Goal: Task Accomplishment & Management: Manage account settings

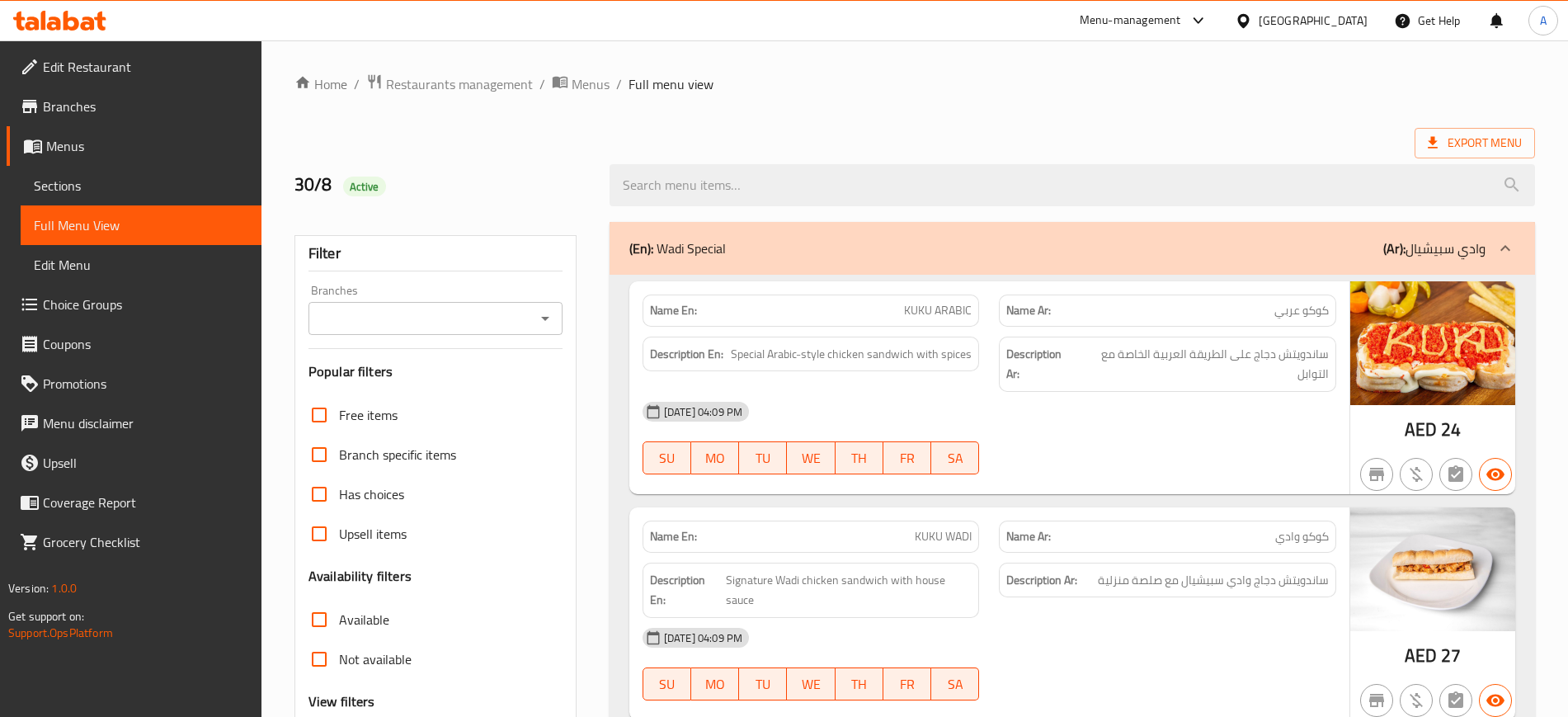
click at [1271, 22] on div "[GEOGRAPHIC_DATA]" at bounding box center [1313, 21] width 109 height 18
click at [455, 90] on span "Restaurants management" at bounding box center [460, 84] width 146 height 20
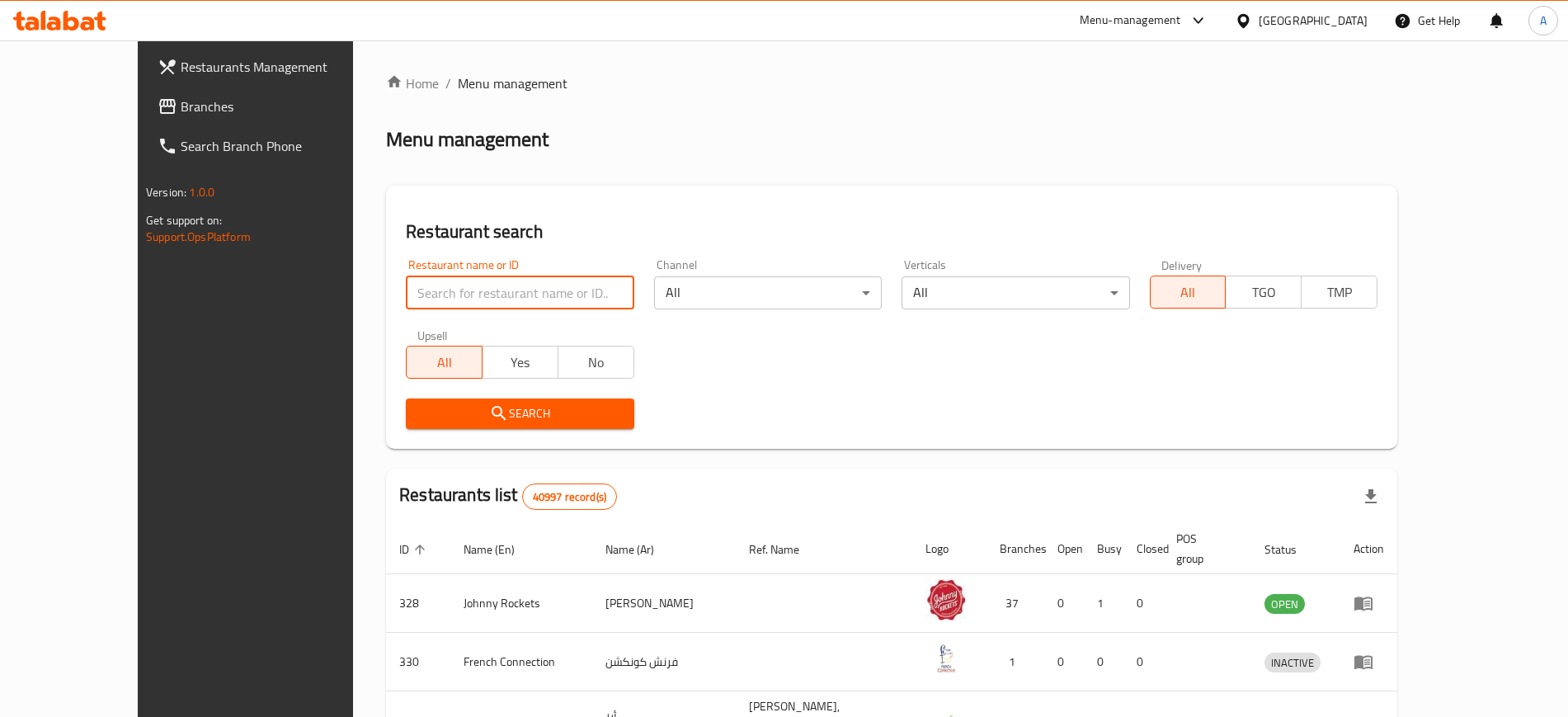
click at [446, 309] on input "search" at bounding box center [519, 293] width 228 height 33
paste input "ZARFI"
type input "ZARFI"
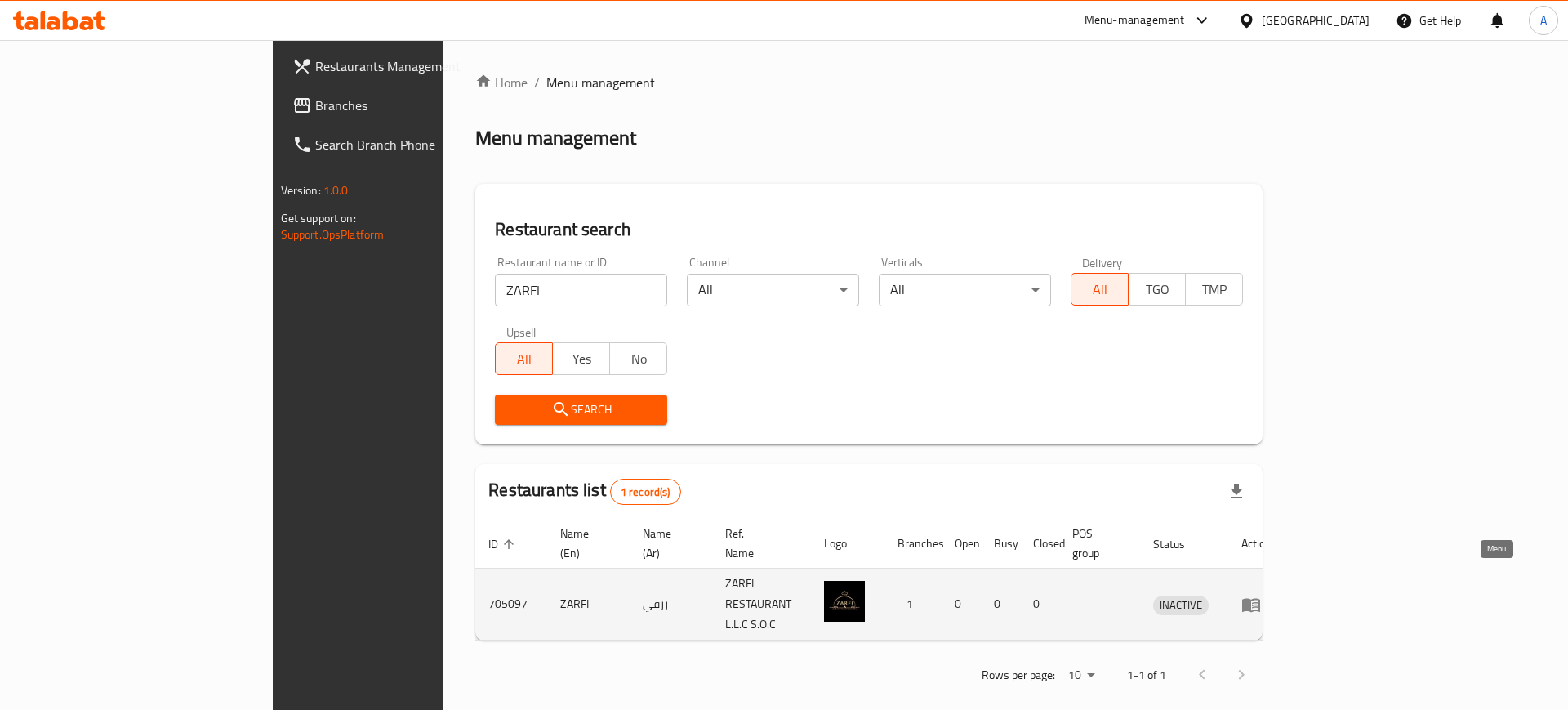
click at [1261, 595] on icon "enhanced table" at bounding box center [1251, 605] width 20 height 20
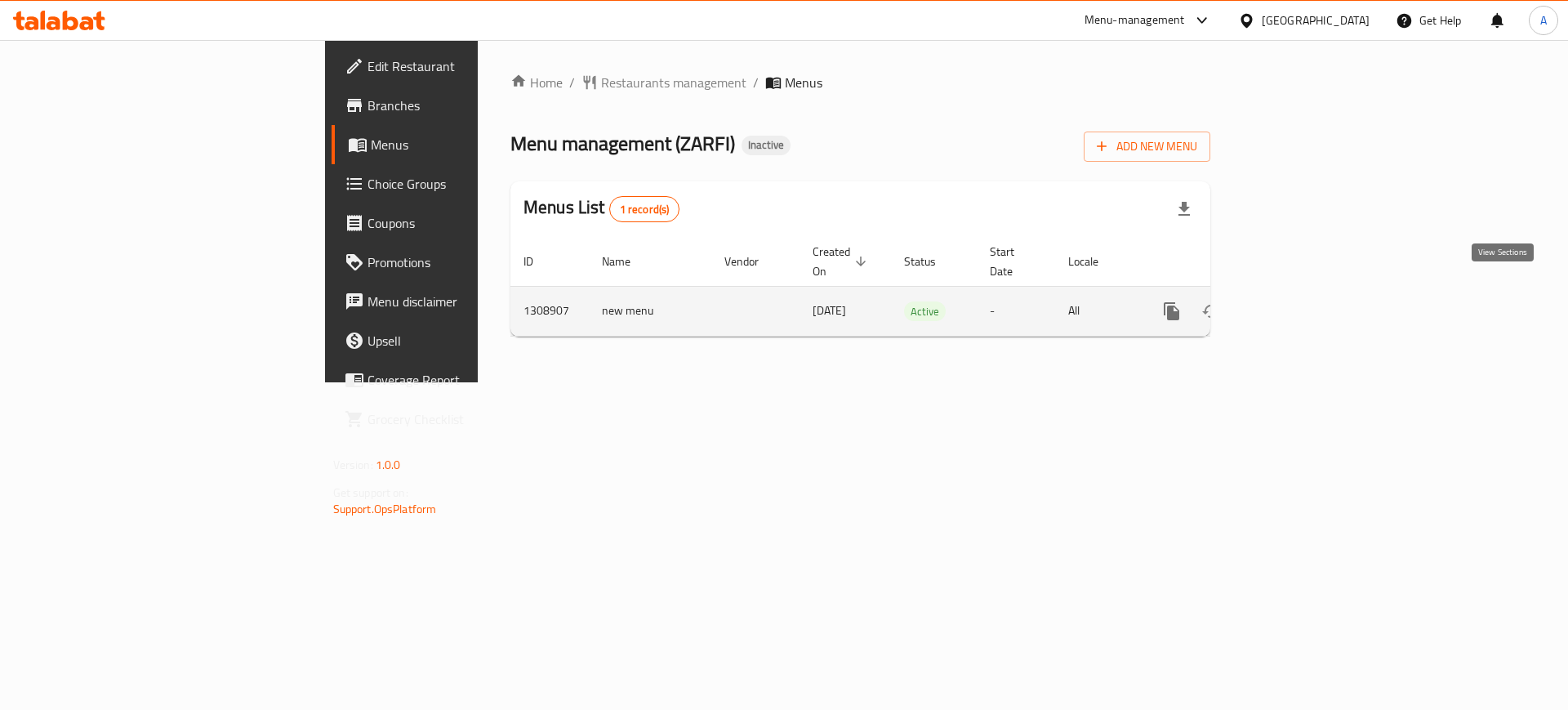
click at [1299, 301] on icon "enhanced table" at bounding box center [1290, 311] width 20 height 20
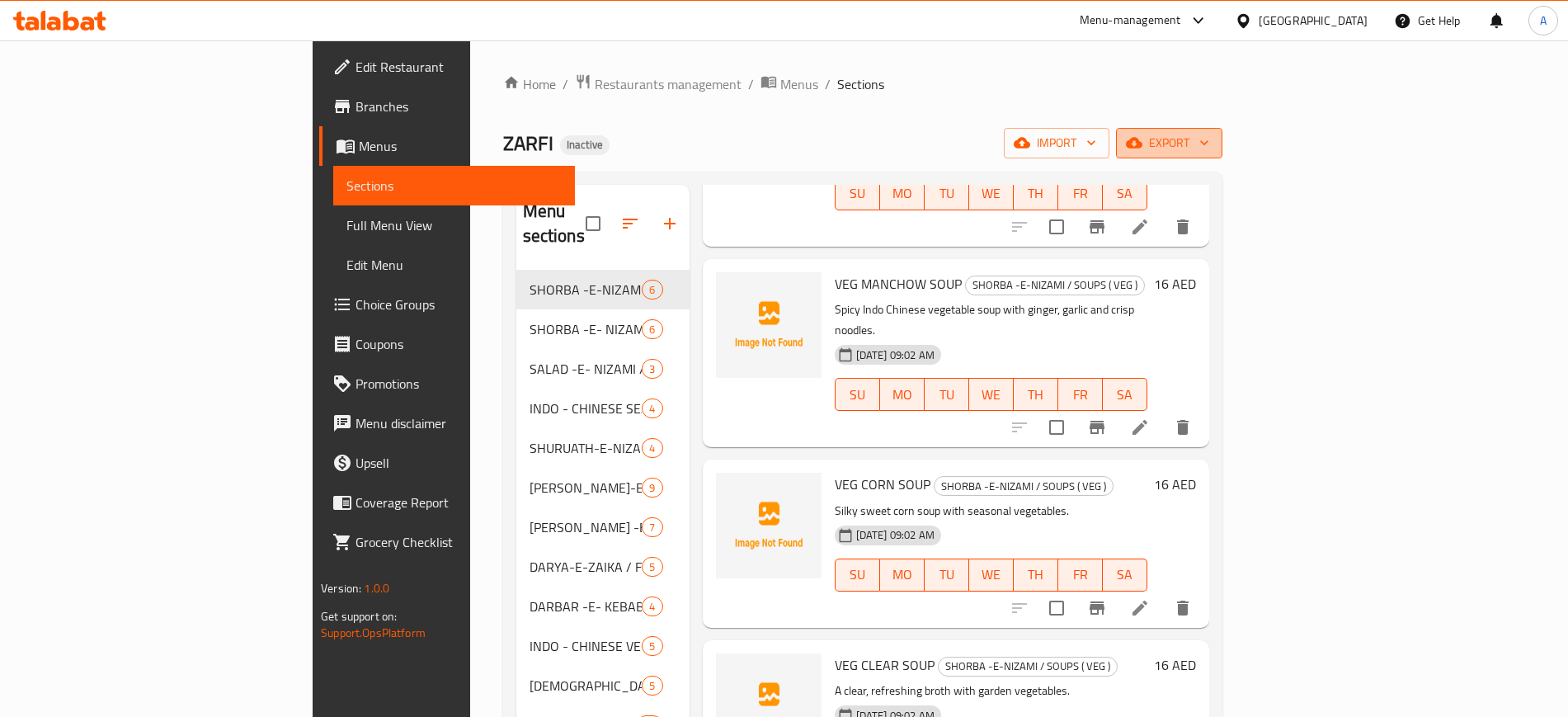
click at [1222, 149] on button "export" at bounding box center [1169, 143] width 106 height 30
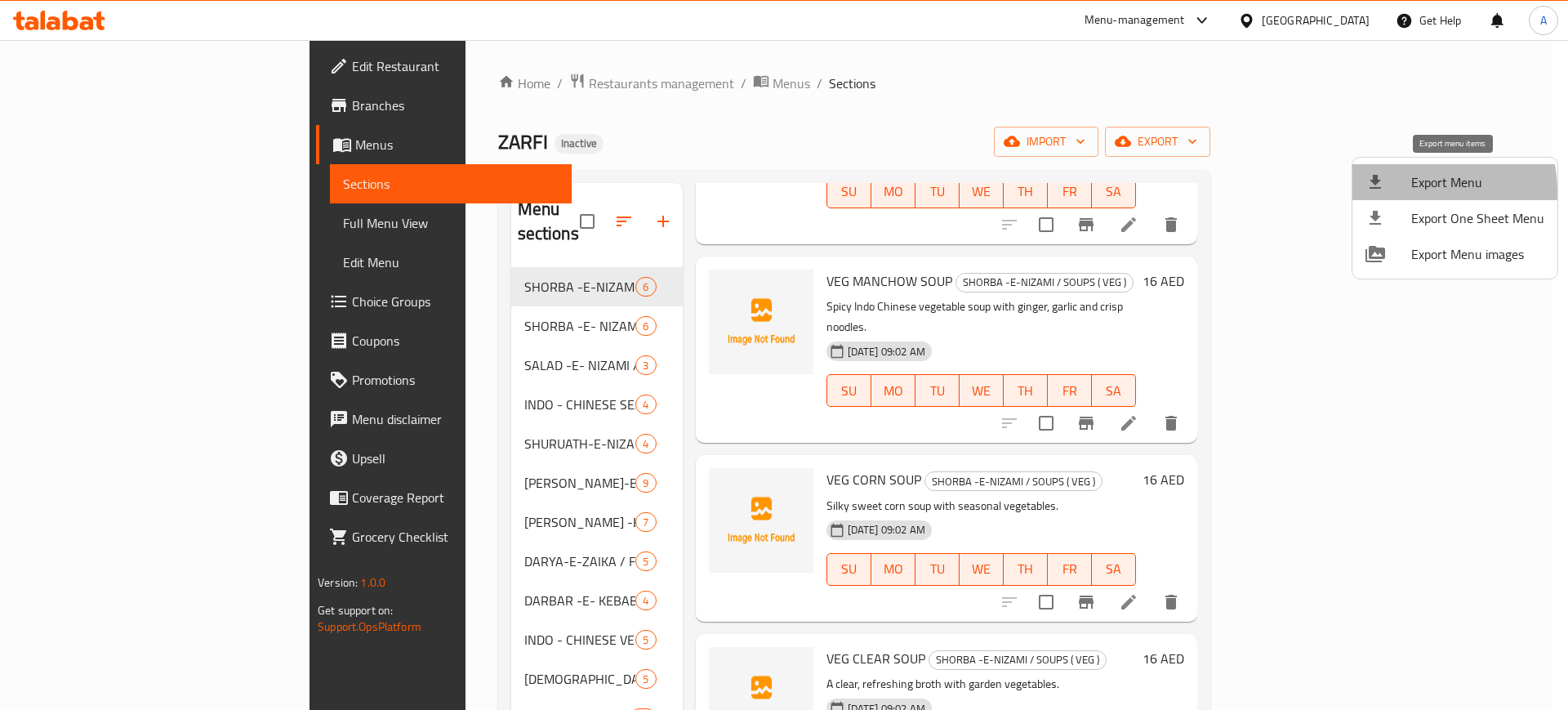
click at [1413, 190] on span "Export Menu" at bounding box center [1477, 182] width 133 height 20
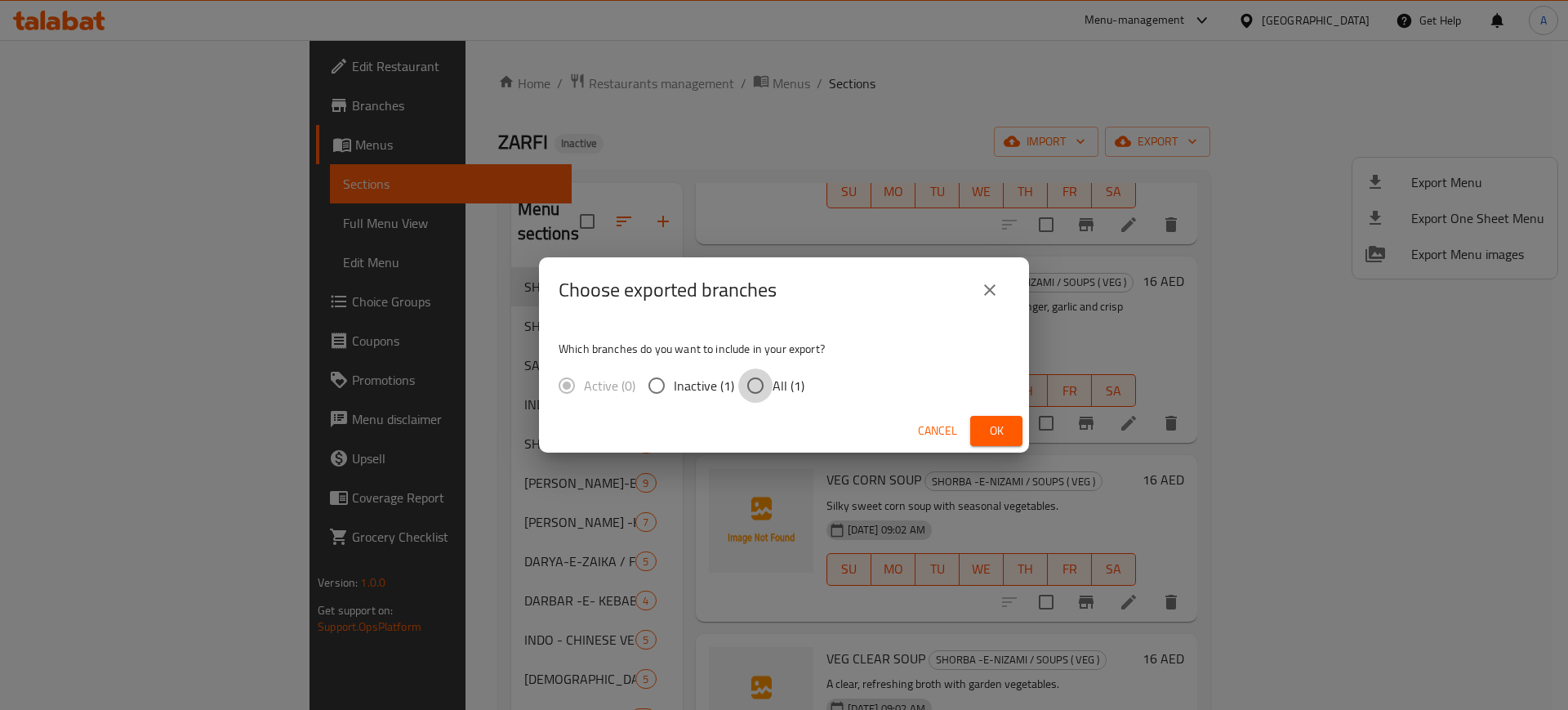
click at [748, 385] on input "All (1)" at bounding box center [755, 385] width 34 height 34
radio input "true"
click at [992, 440] on span "Ok" at bounding box center [996, 431] width 26 height 21
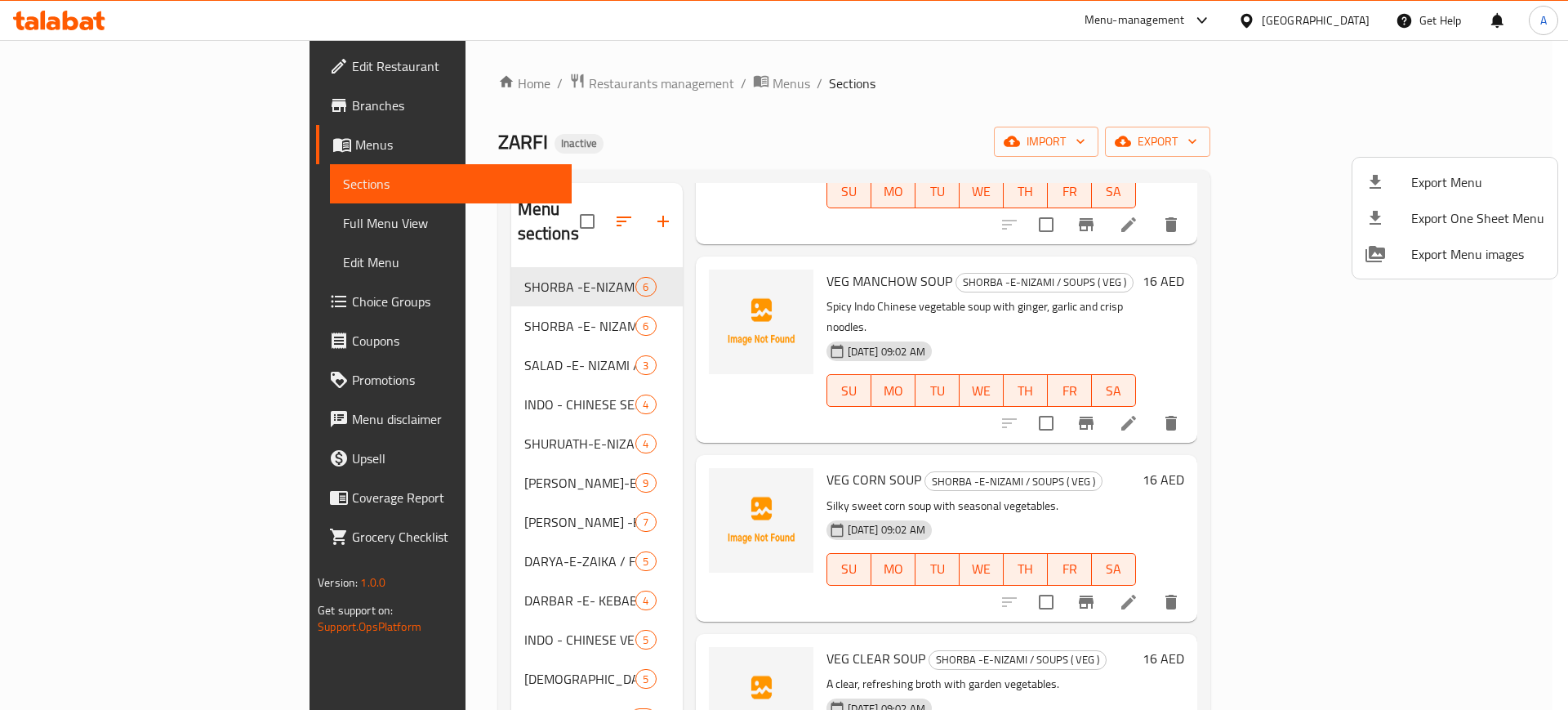
click at [92, 69] on div at bounding box center [784, 355] width 1568 height 710
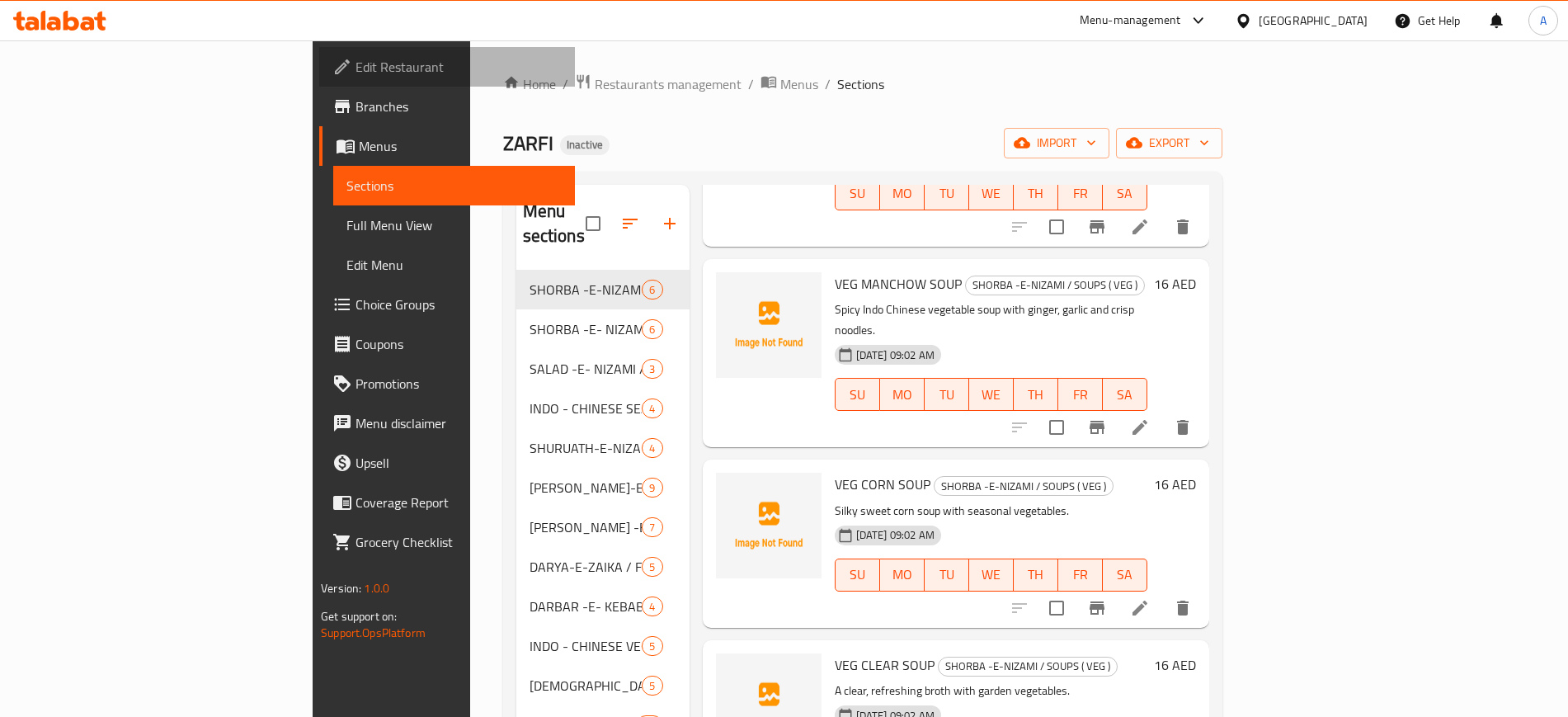
click at [355, 70] on span "Edit Restaurant" at bounding box center [458, 67] width 205 height 20
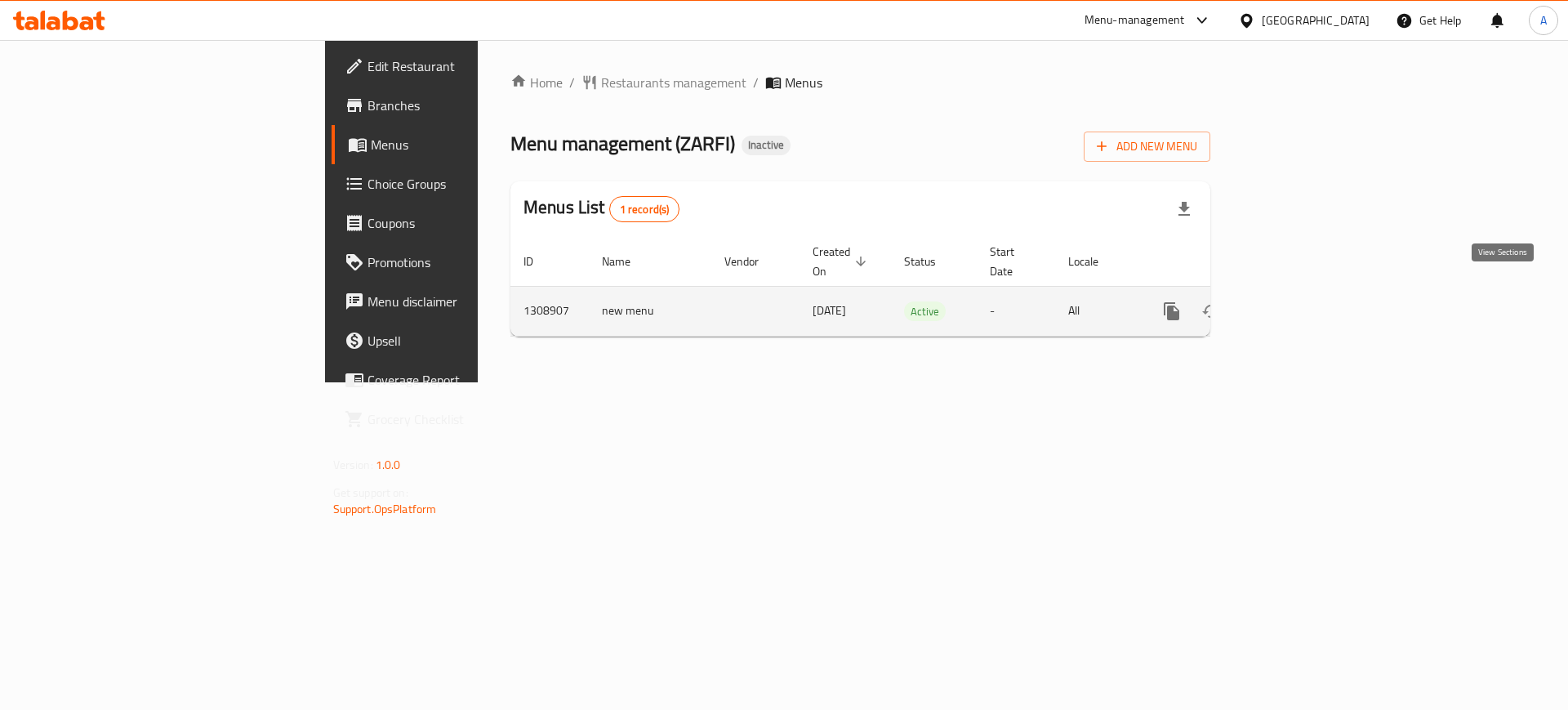
click at [1299, 301] on icon "enhanced table" at bounding box center [1290, 311] width 20 height 20
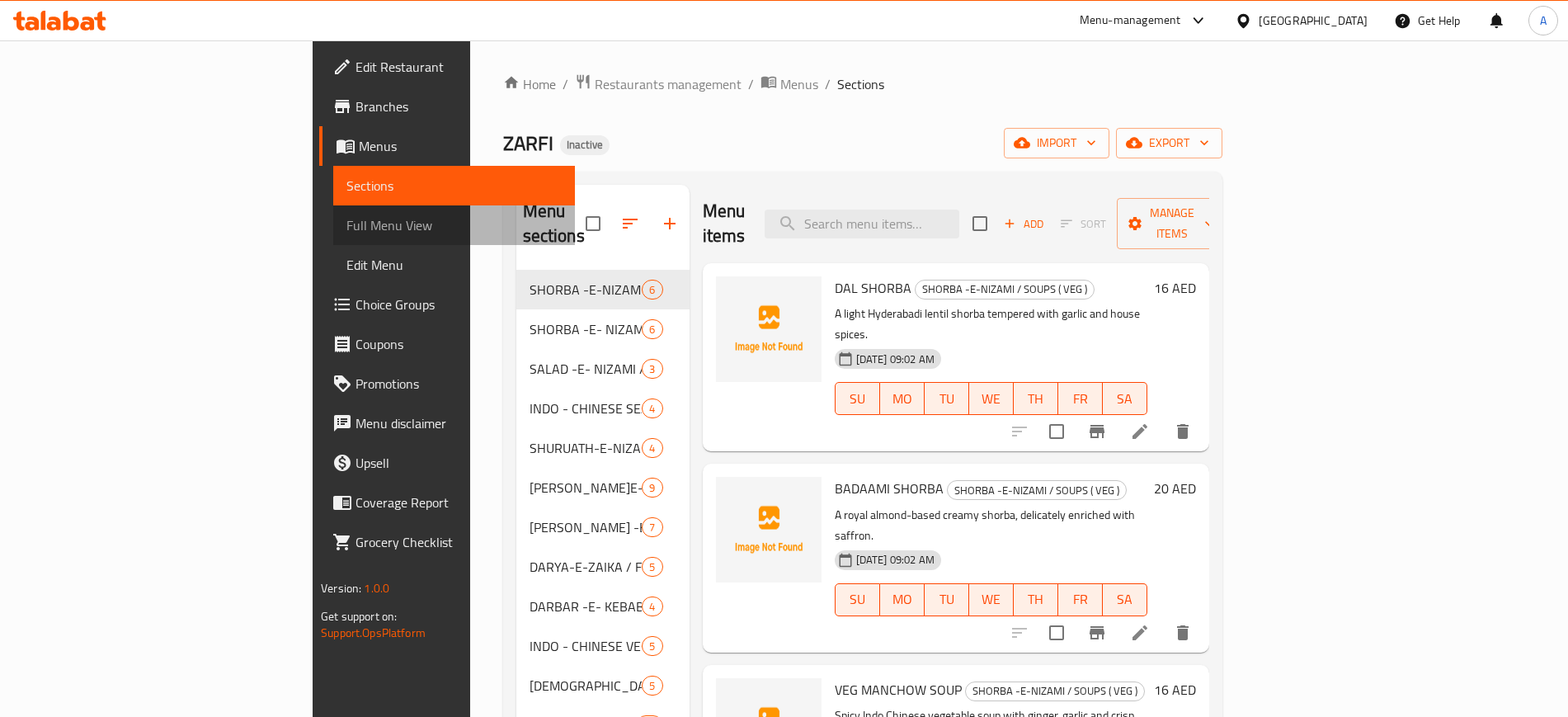
click at [346, 226] on span "Full Menu View" at bounding box center [453, 225] width 214 height 20
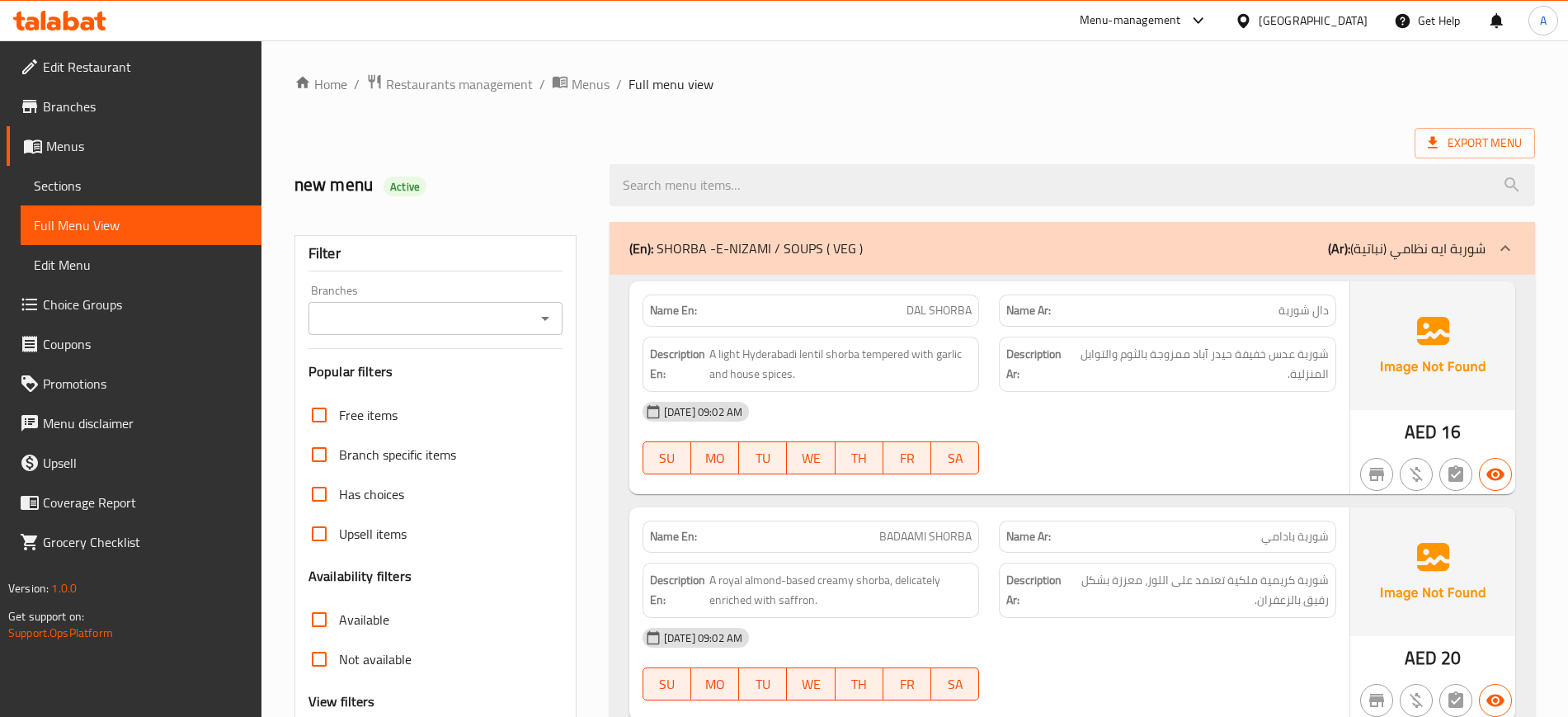
click at [793, 137] on div "Export Menu" at bounding box center [914, 143] width 1240 height 30
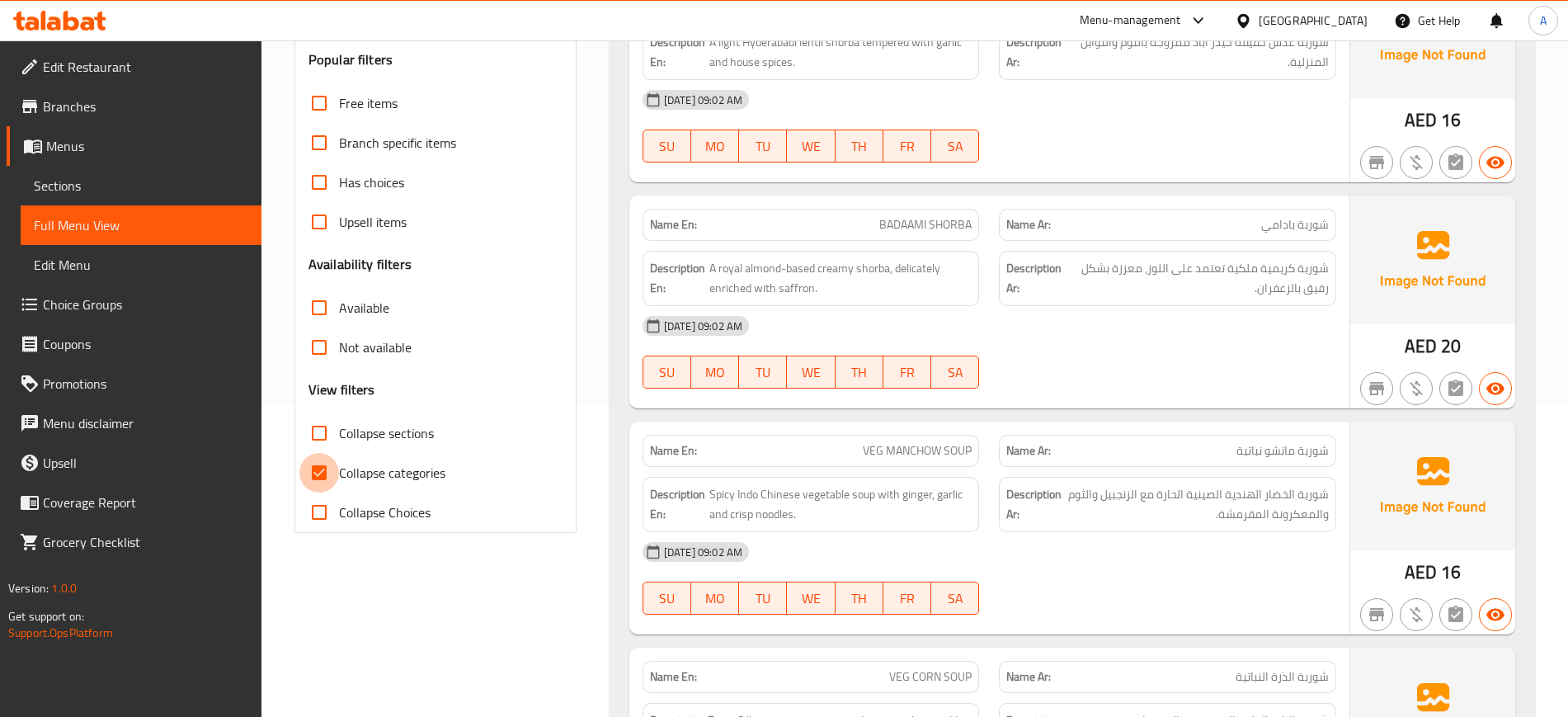
click at [314, 474] on input "Collapse categories" at bounding box center [319, 473] width 39 height 39
checkbox input "false"
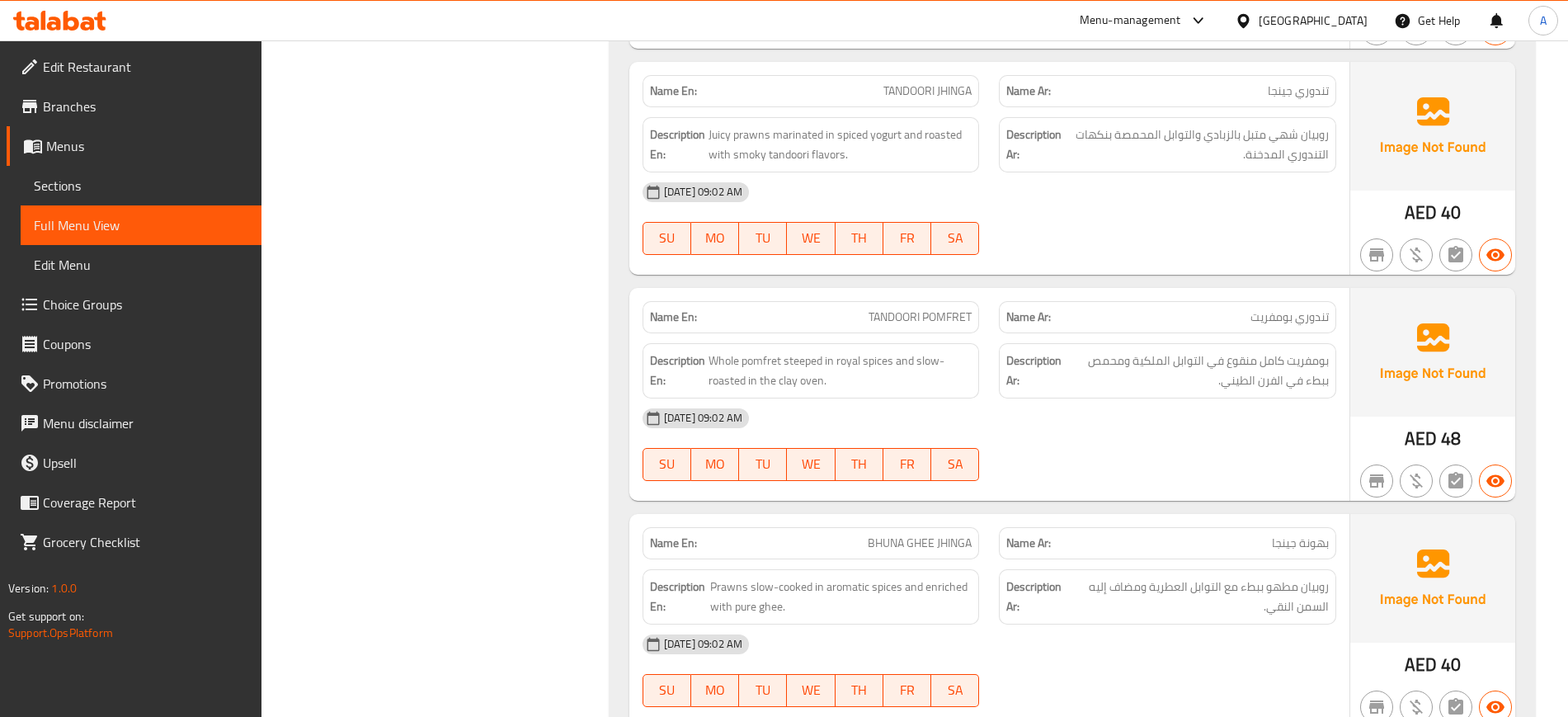
scroll to position [10605, 0]
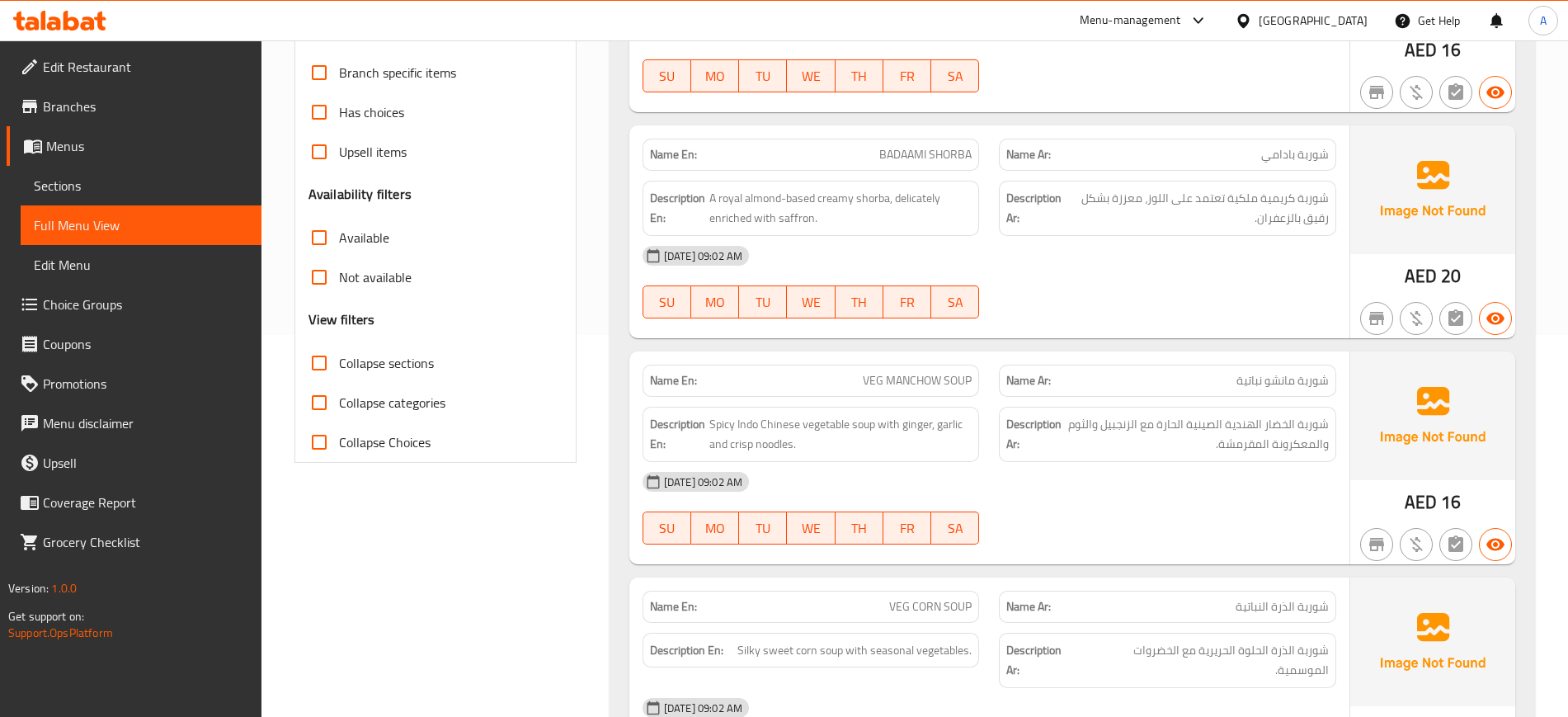
scroll to position [412, 0]
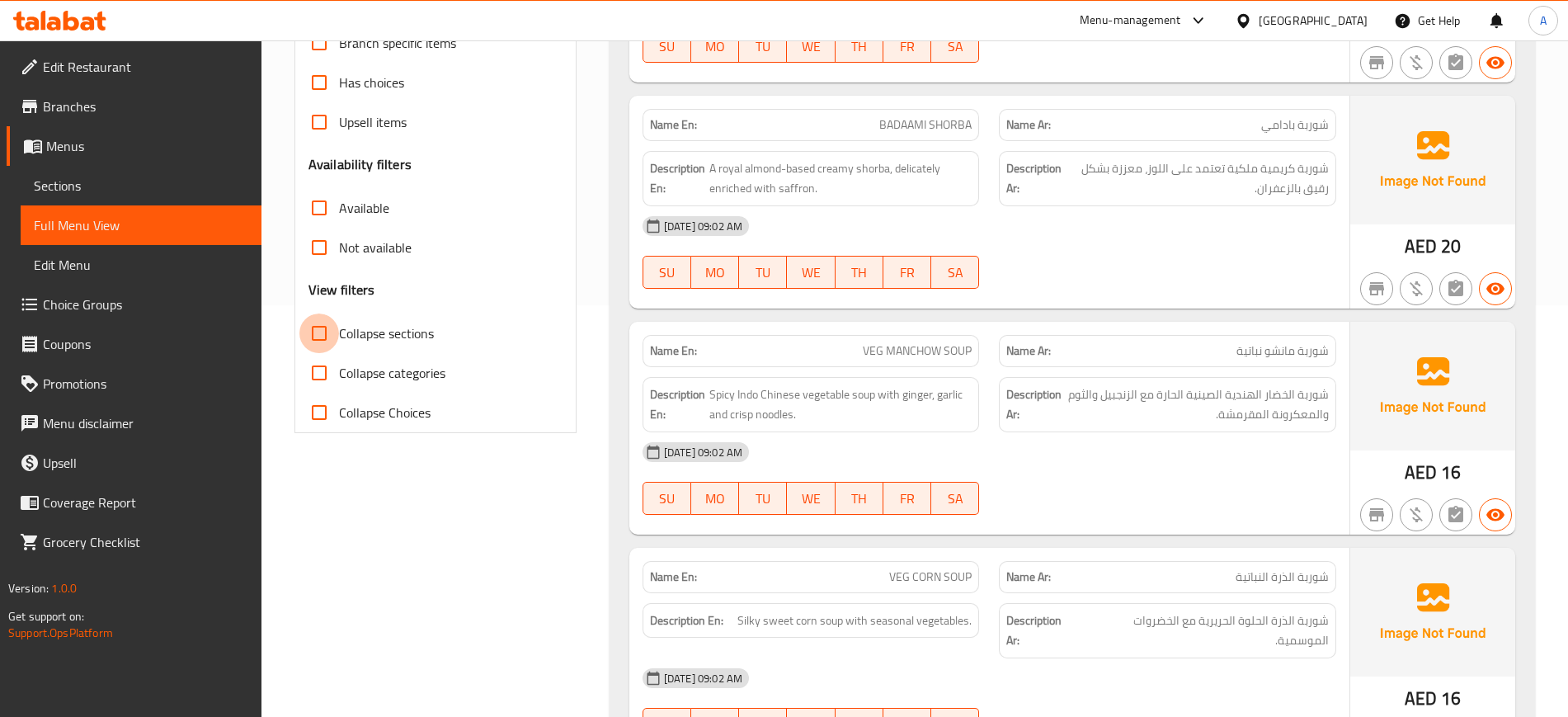
click at [325, 338] on input "Collapse sections" at bounding box center [319, 332] width 39 height 39
checkbox input "true"
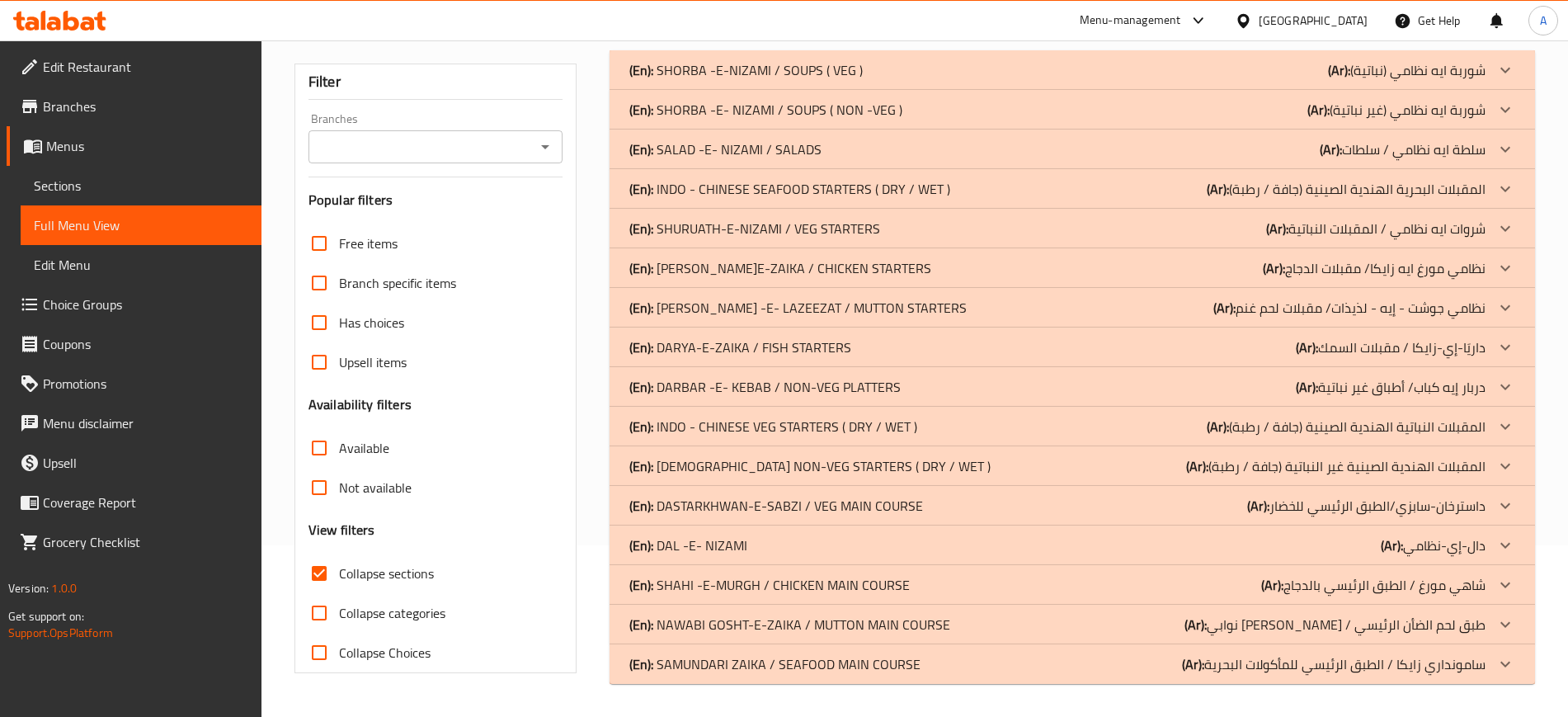
scroll to position [171, 0]
click at [796, 429] on p "(En): INDO - CHINESE VEG STARTERS ( DRY / WET )" at bounding box center [773, 427] width 287 height 20
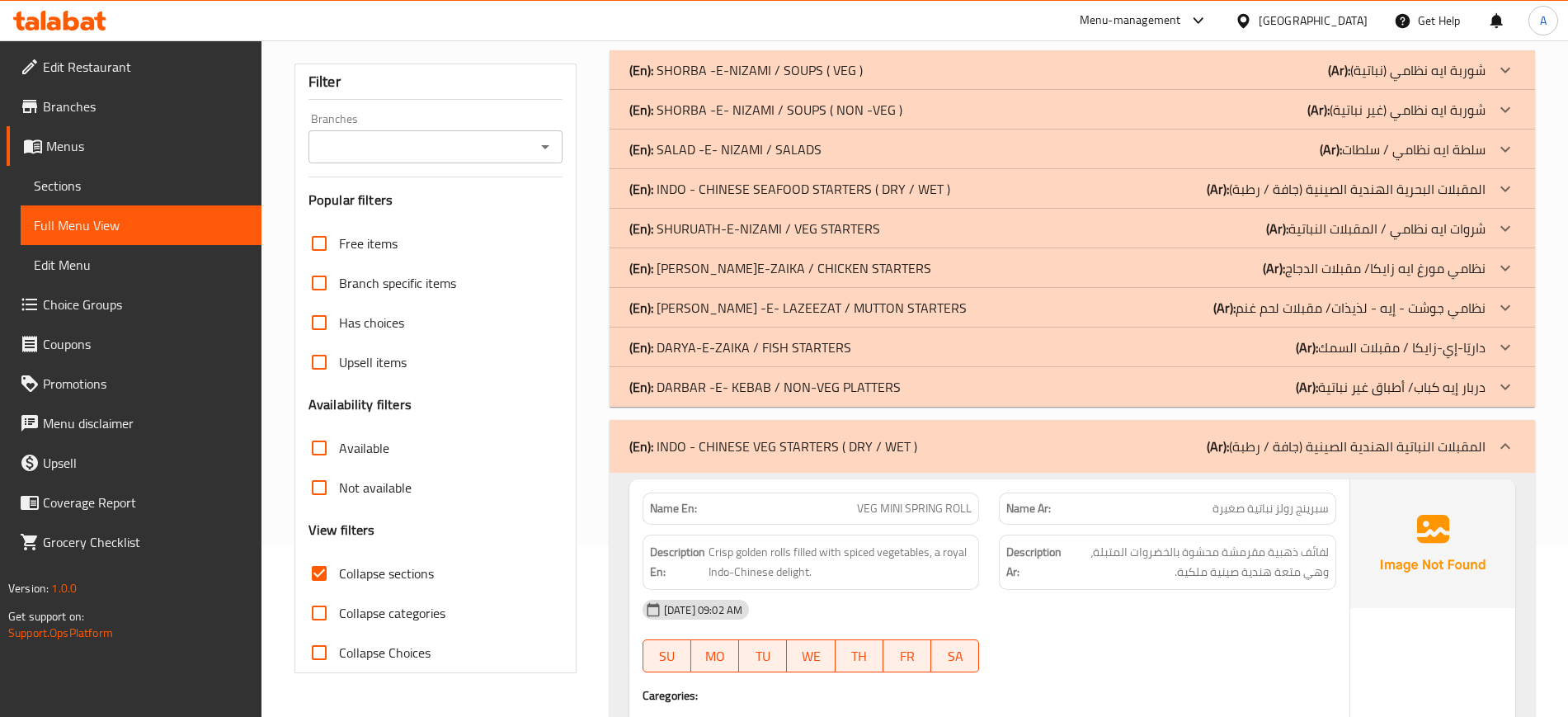
click at [708, 380] on p "(En): DARBAR -E- KEBAB / NON-VEG PLATTERS" at bounding box center [764, 387] width 271 height 20
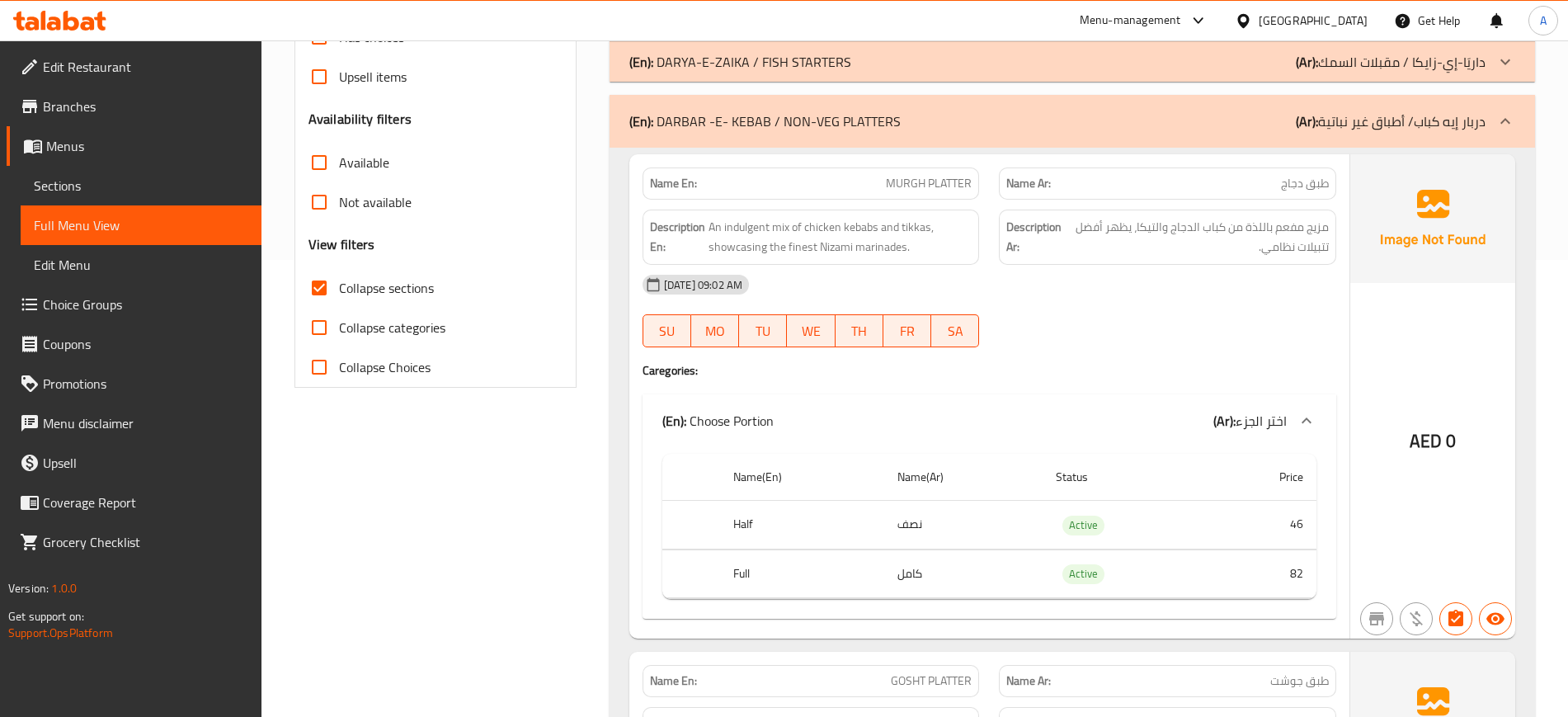
scroll to position [441, 0]
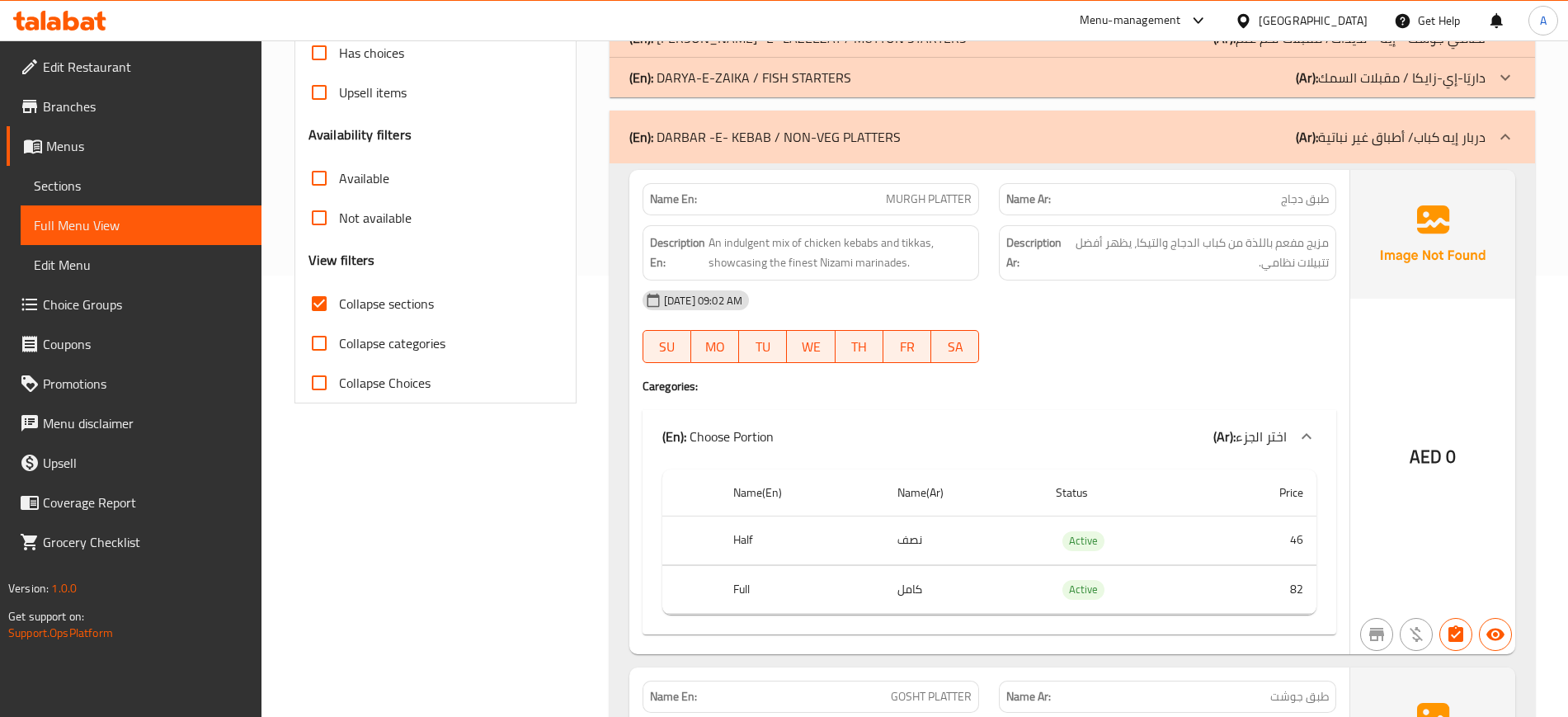
click at [717, 79] on p "(En): DARYA-E-ZAIKA / FISH STARTERS" at bounding box center [740, 78] width 222 height 20
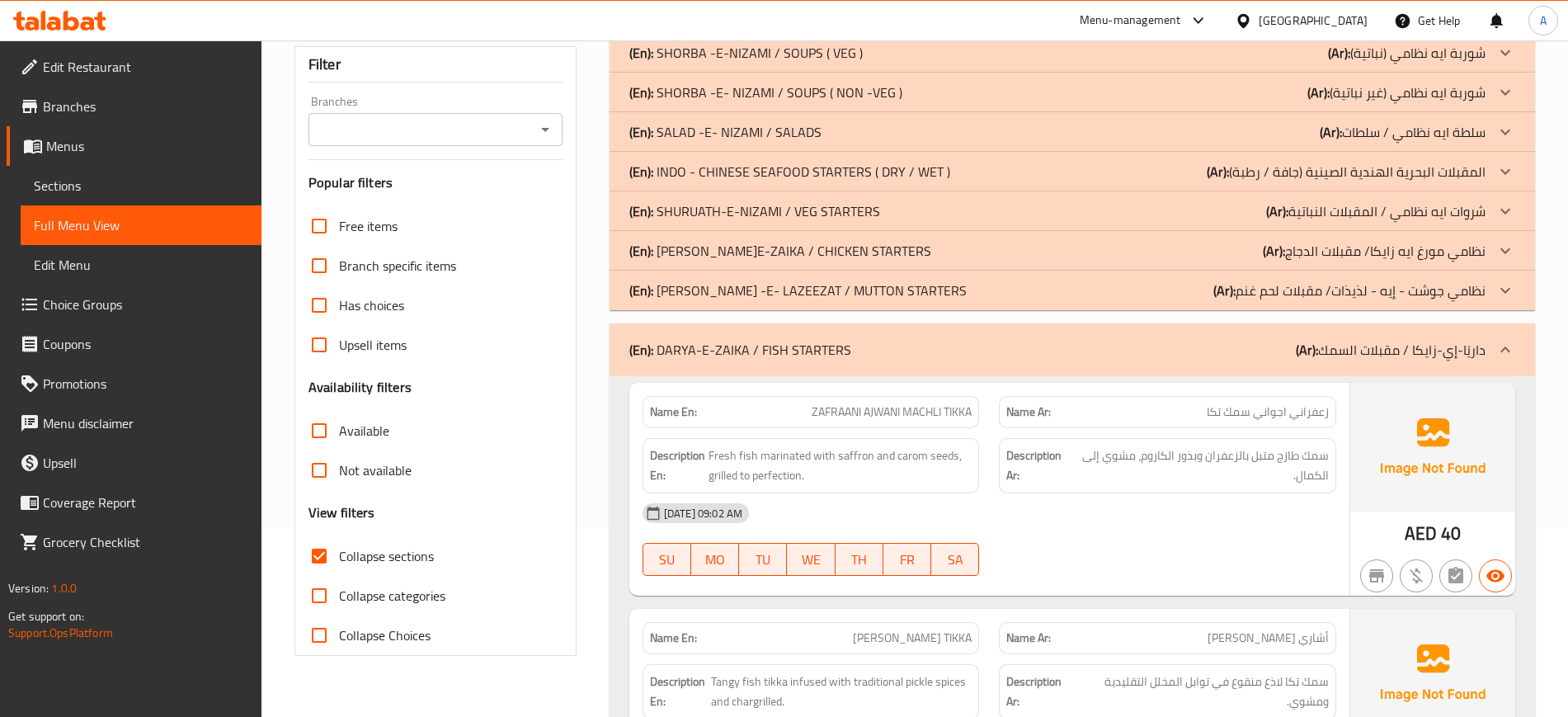
scroll to position [187, 0]
click at [759, 287] on p "(En): NIZAMI GOSHT -E- LAZEEZAT / MUTTON STARTERS" at bounding box center [797, 293] width 337 height 20
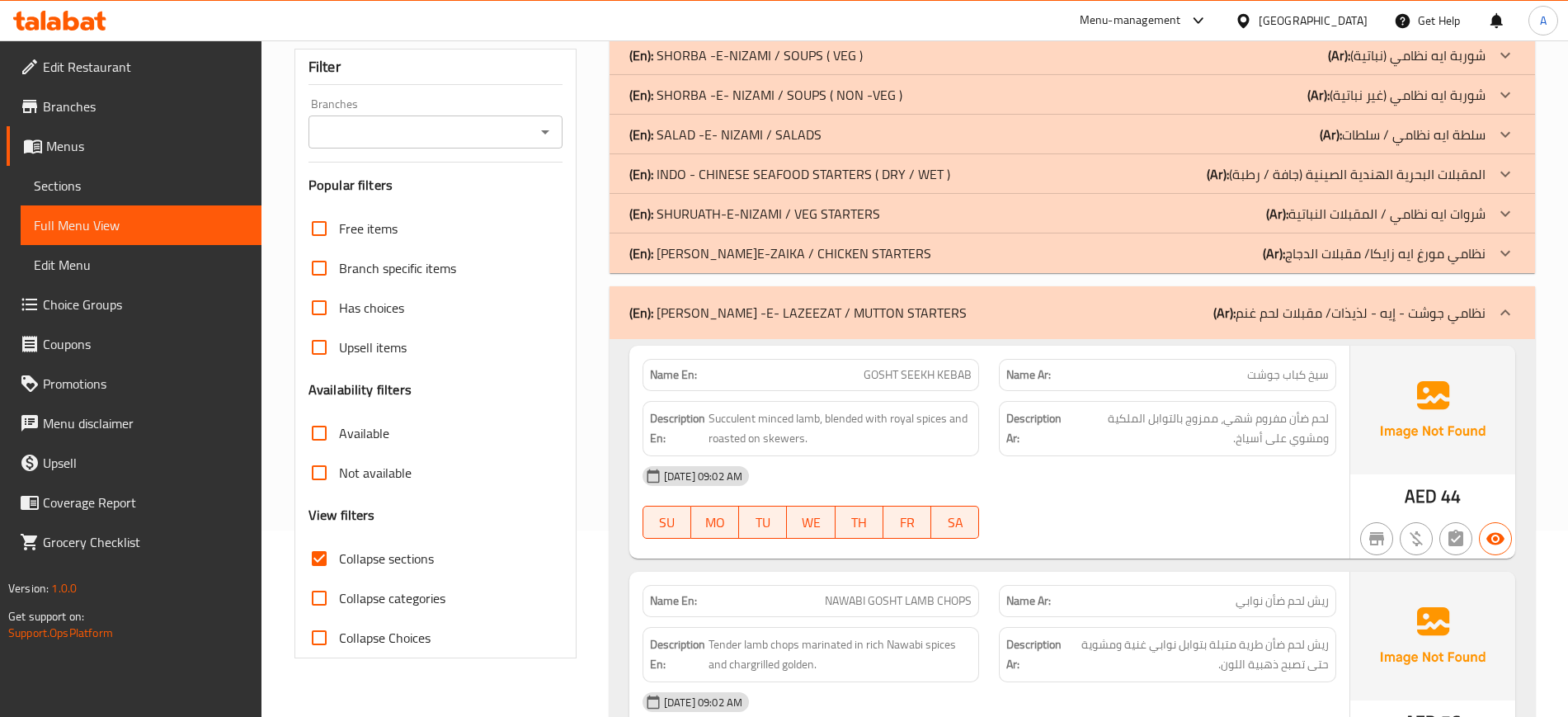
click at [895, 262] on p "(En): NIZAMI MURGH-E-ZAIKA / CHICKEN STARTERS" at bounding box center [780, 254] width 302 height 20
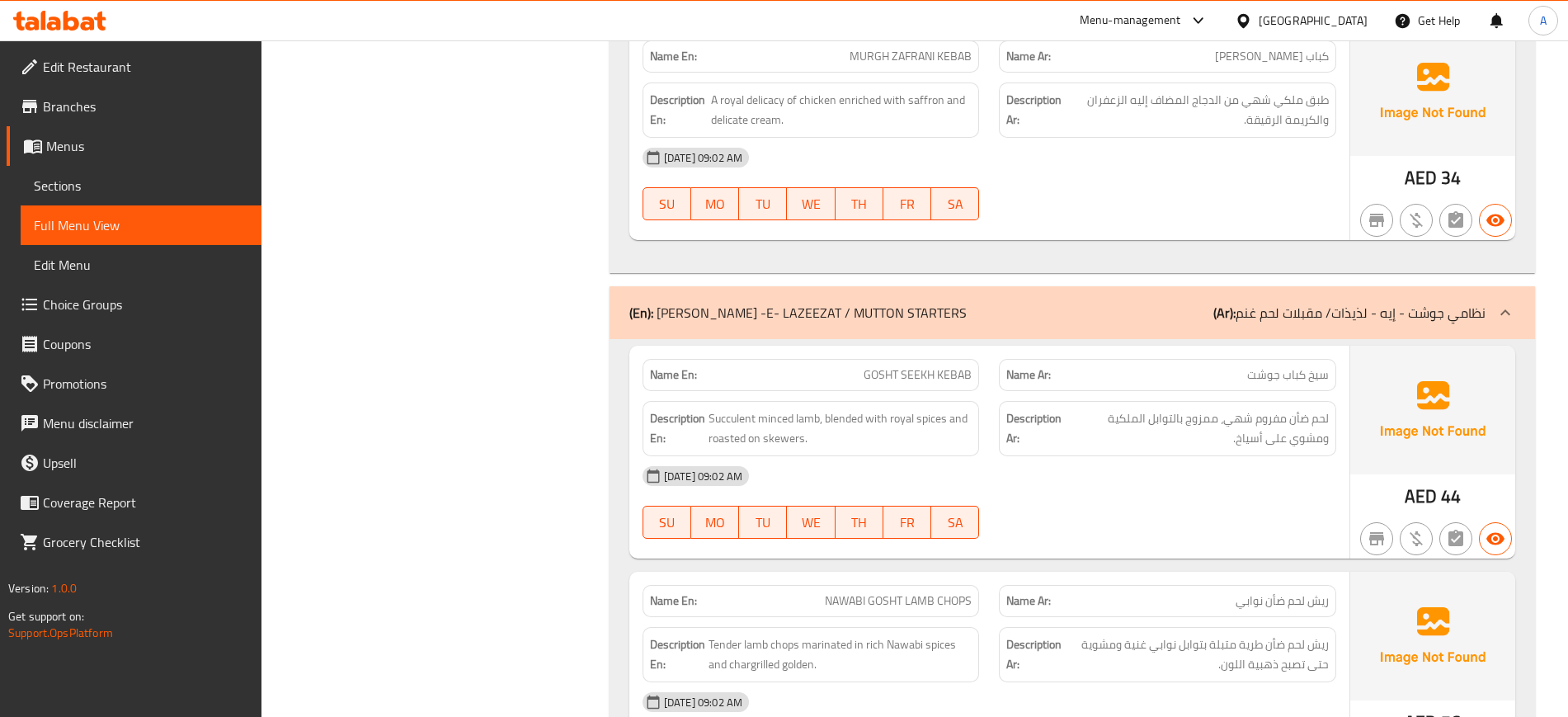
scroll to position [41, 0]
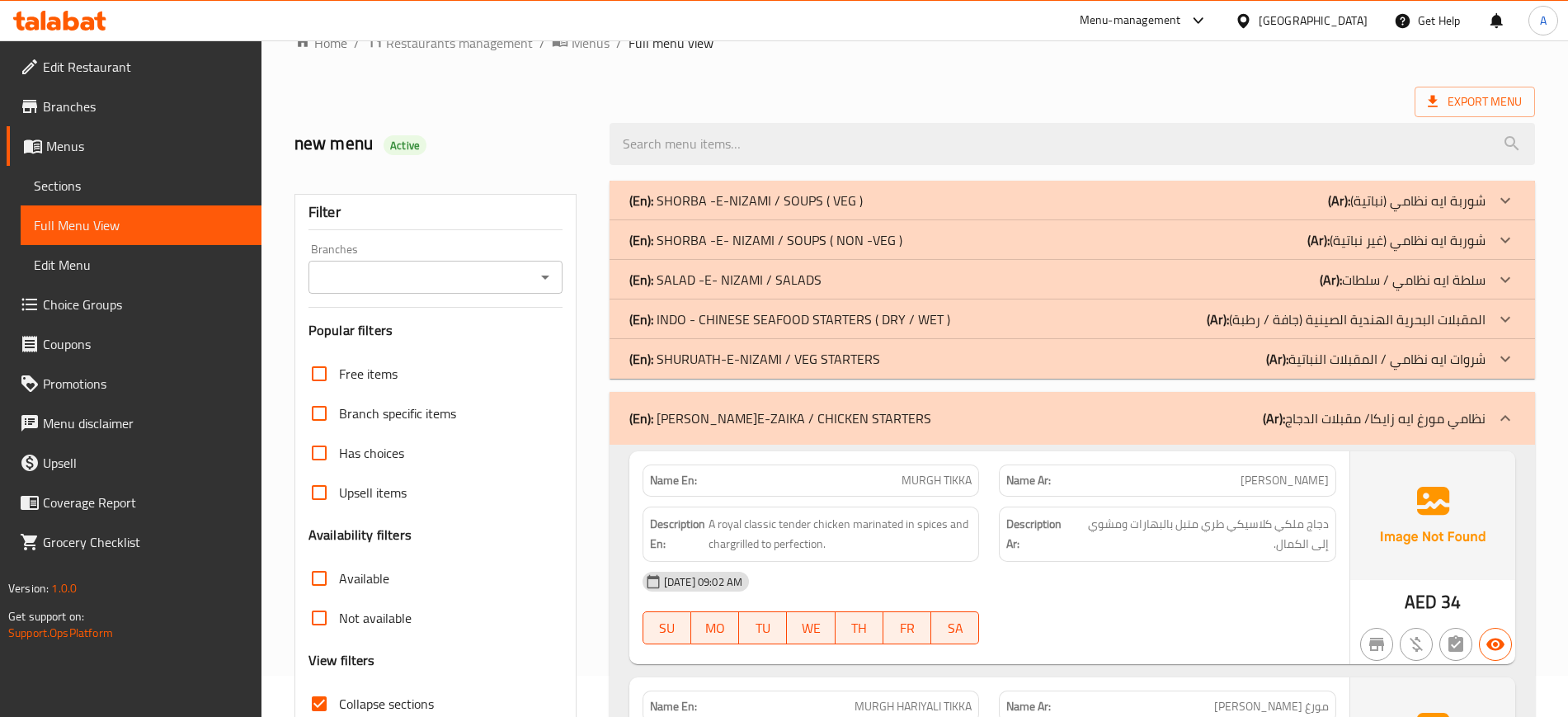
click at [699, 273] on p "(En): SALAD -E- NIZAMI / SALADS" at bounding box center [725, 280] width 192 height 20
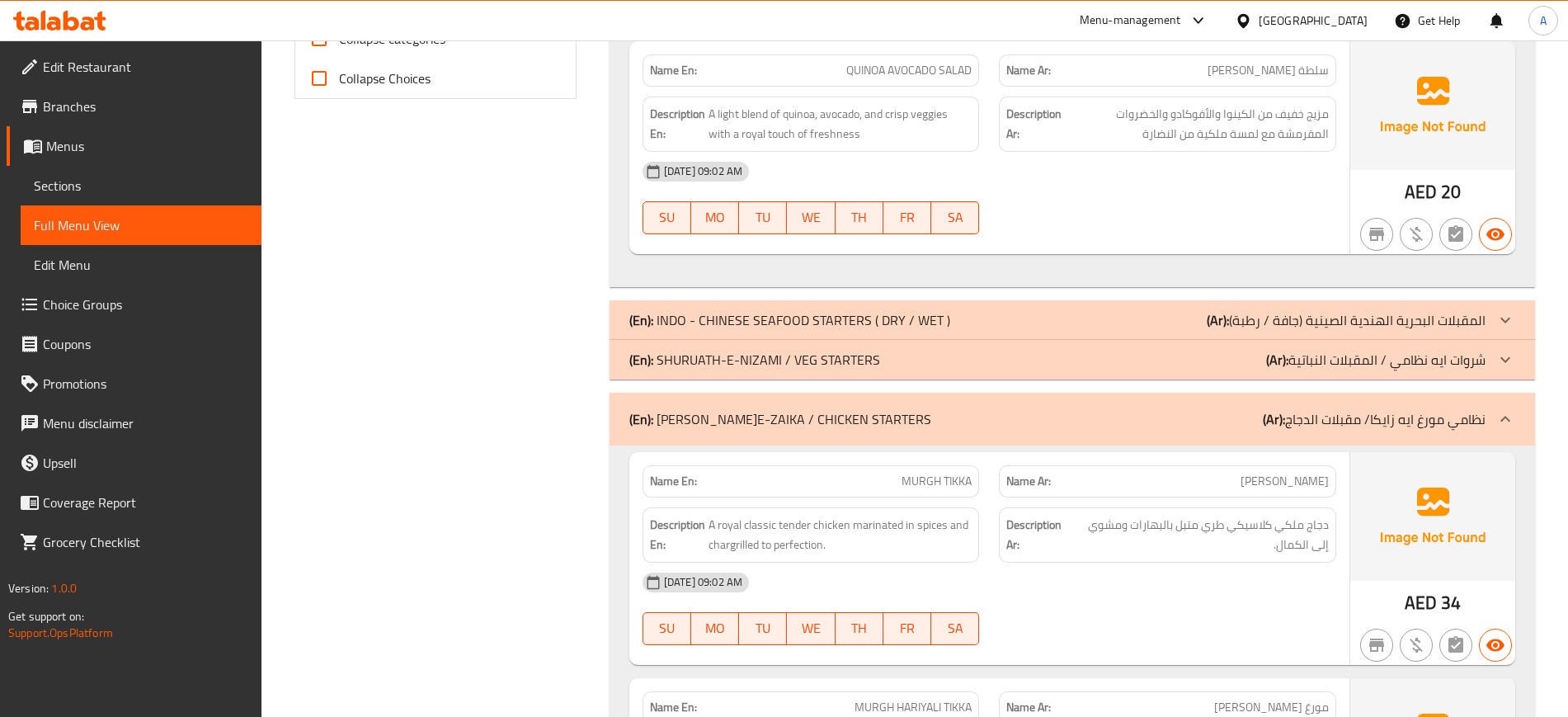
scroll to position [0, 0]
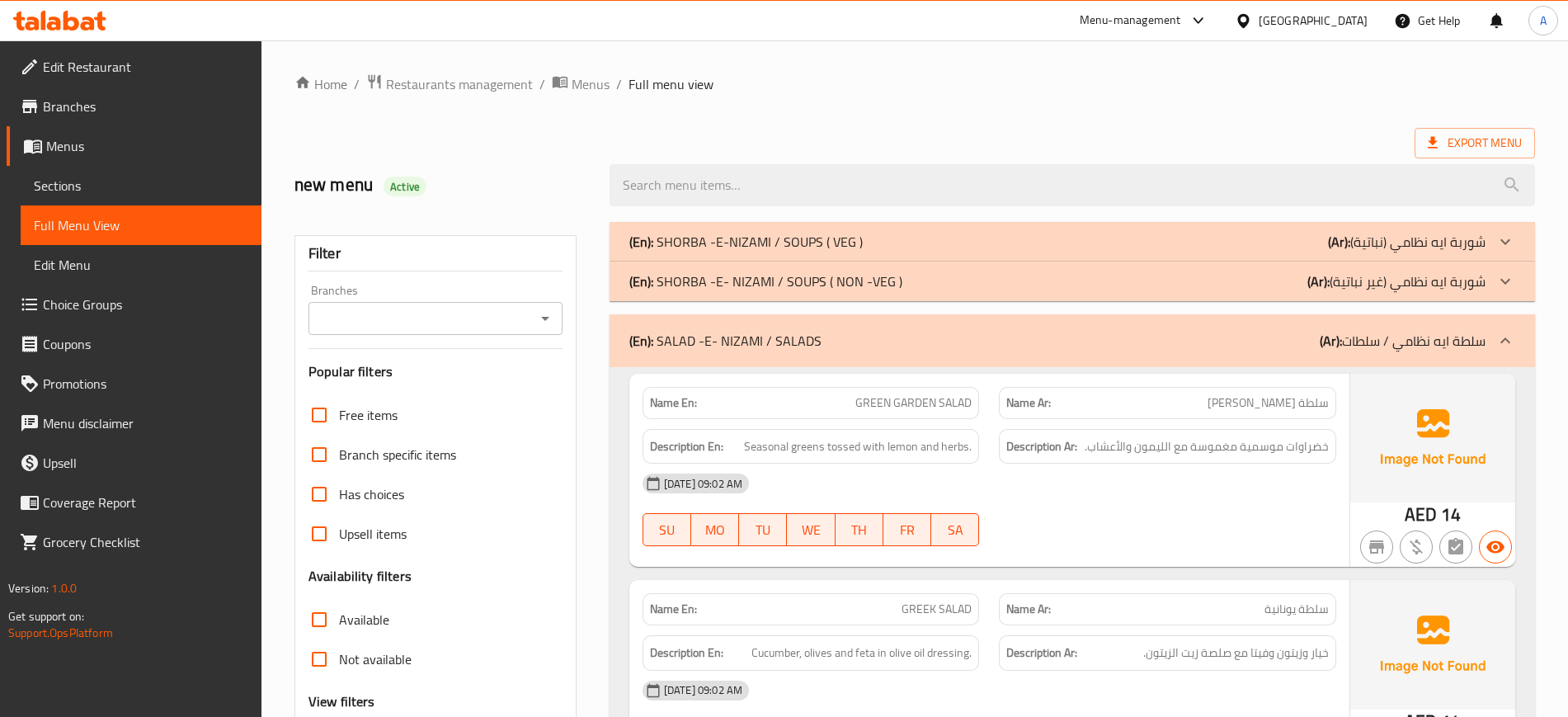
click at [699, 273] on p "(En): SHORBA -E- NIZAMI / SOUPS ( NON -VEG )" at bounding box center [765, 281] width 273 height 20
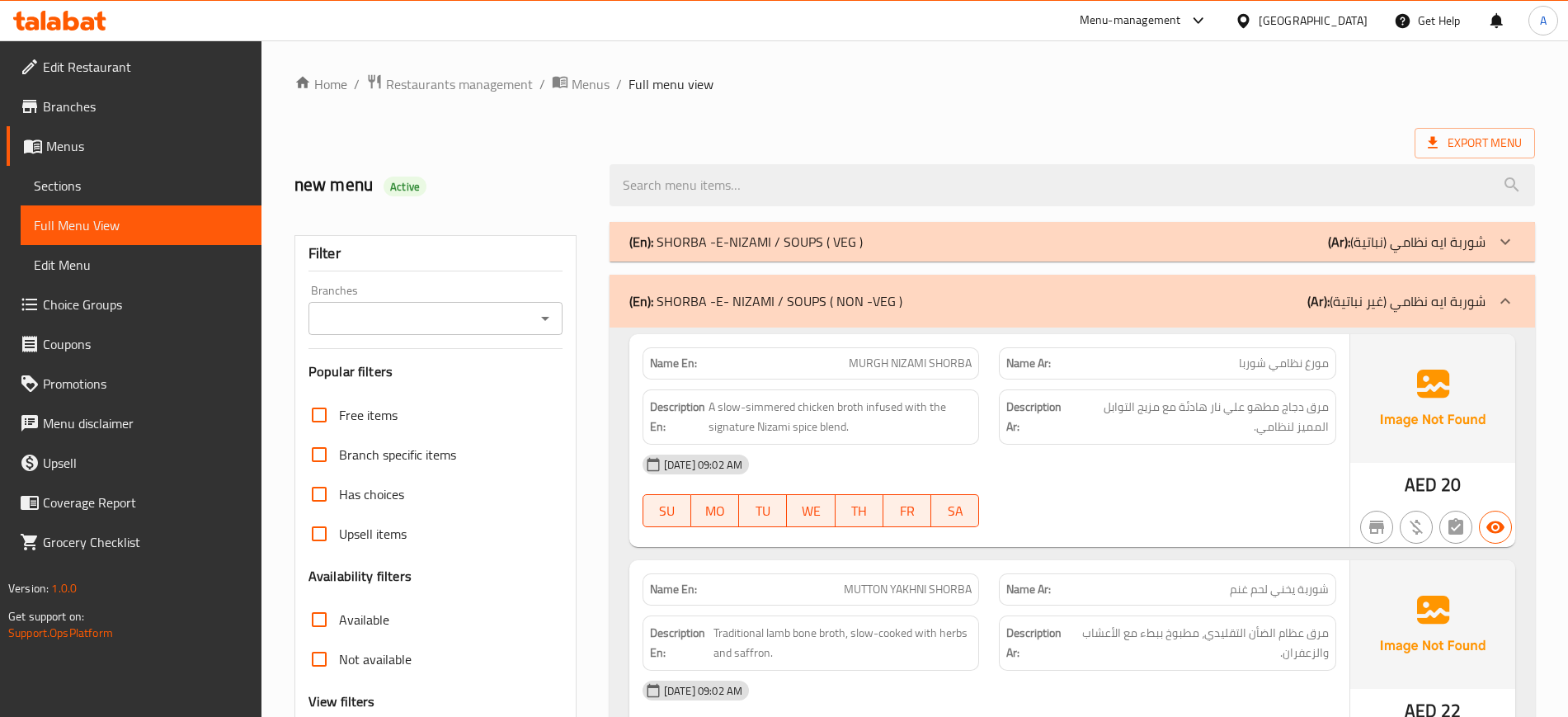
click at [684, 234] on p "(En): SHORBA -E-NIZAMI / SOUPS ( VEG )" at bounding box center [745, 242] width 233 height 20
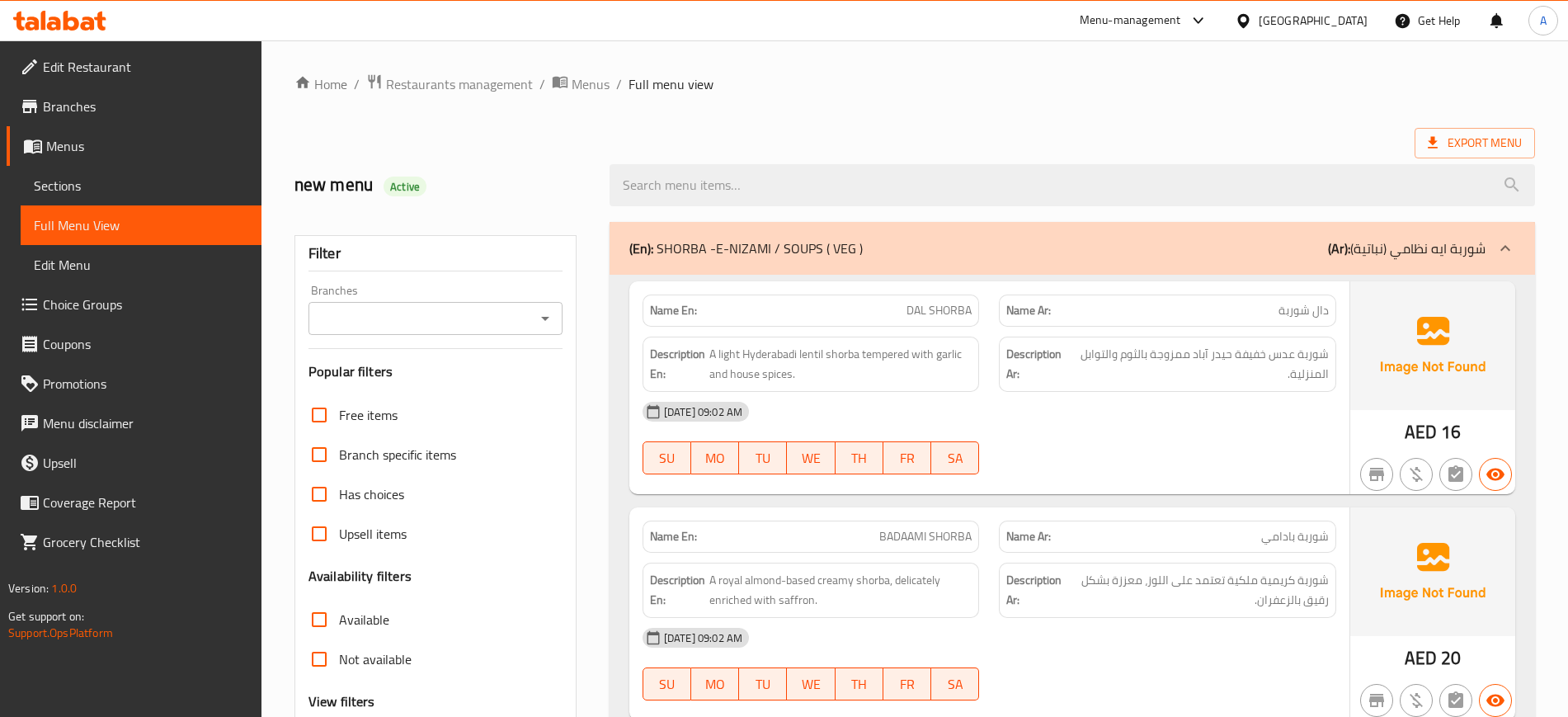
scroll to position [3492, 0]
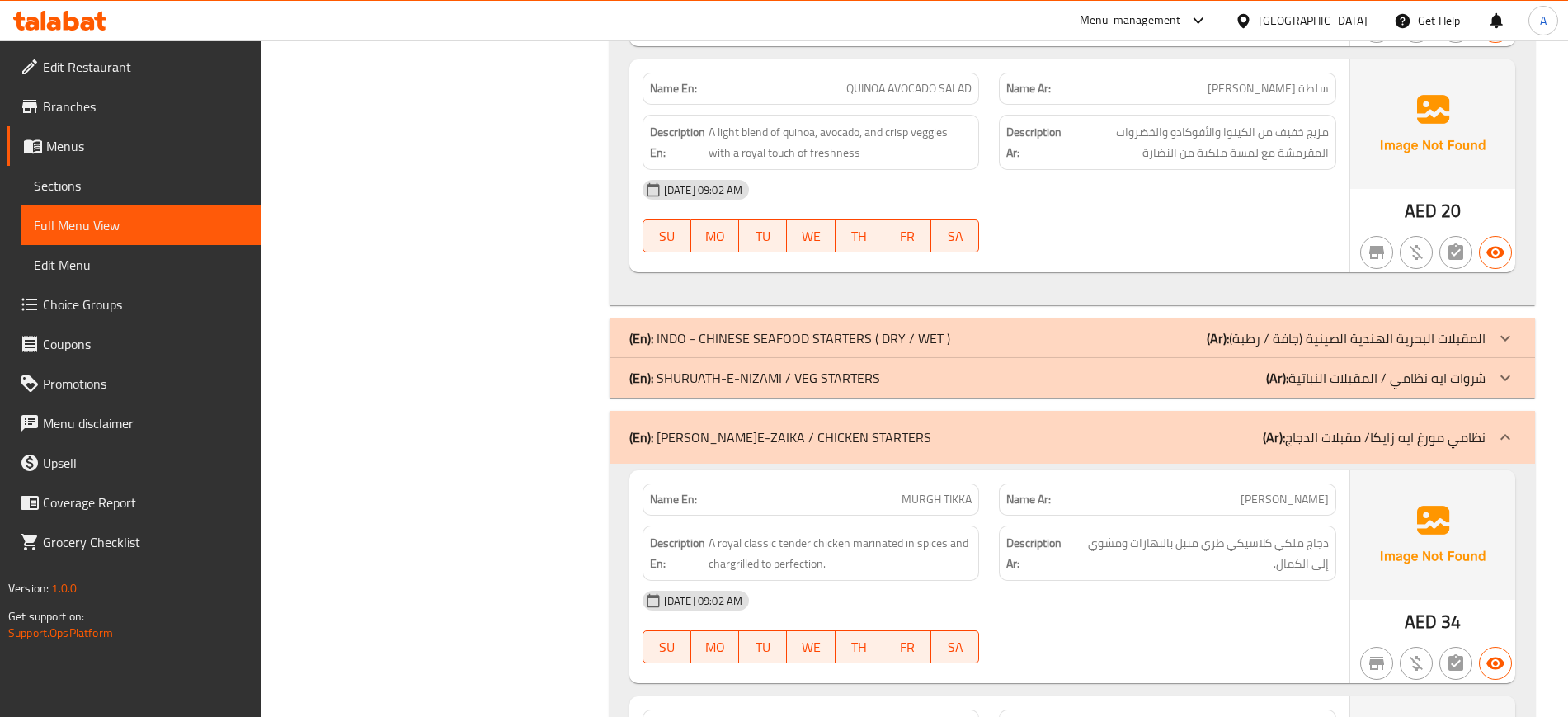
click at [694, 368] on p "(En): SHURUATH-E-NIZAMI / VEG STARTERS" at bounding box center [754, 378] width 251 height 20
